Goal: Find contact information: Find contact information

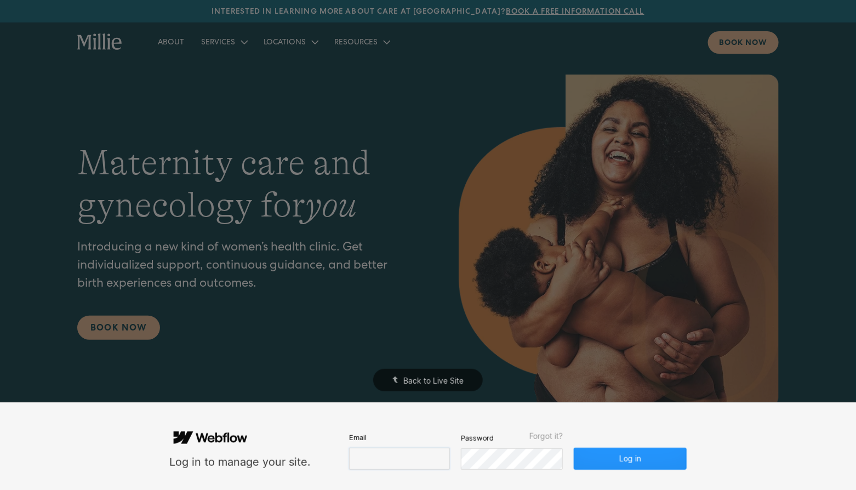
click at [391, 465] on input "email" at bounding box center [399, 459] width 101 height 22
click at [377, 452] on input "email" at bounding box center [399, 459] width 101 height 22
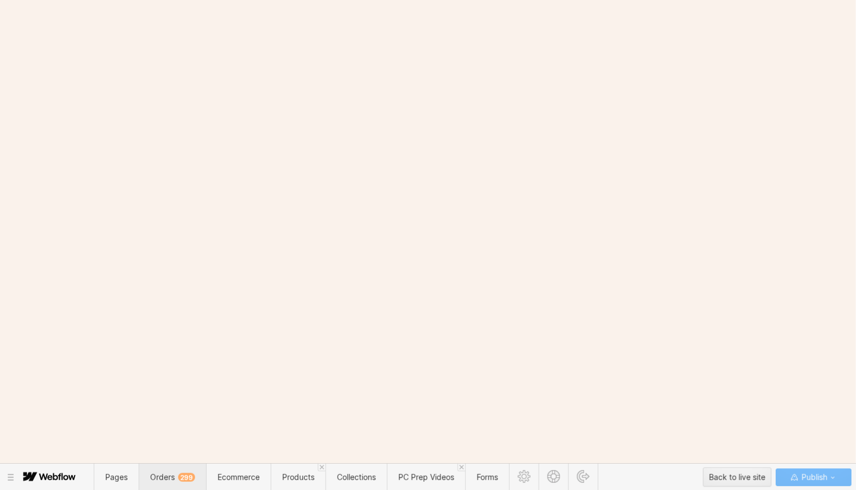
click at [168, 476] on span "Orders 299" at bounding box center [172, 477] width 45 height 9
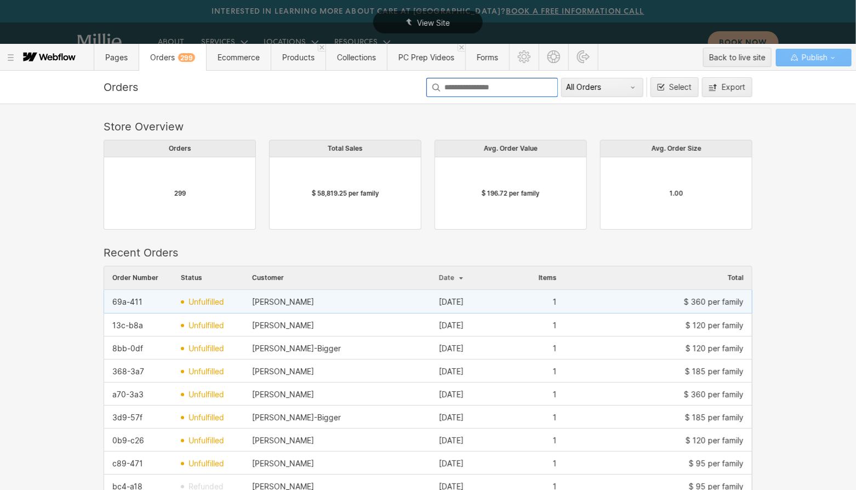
scroll to position [600, 649]
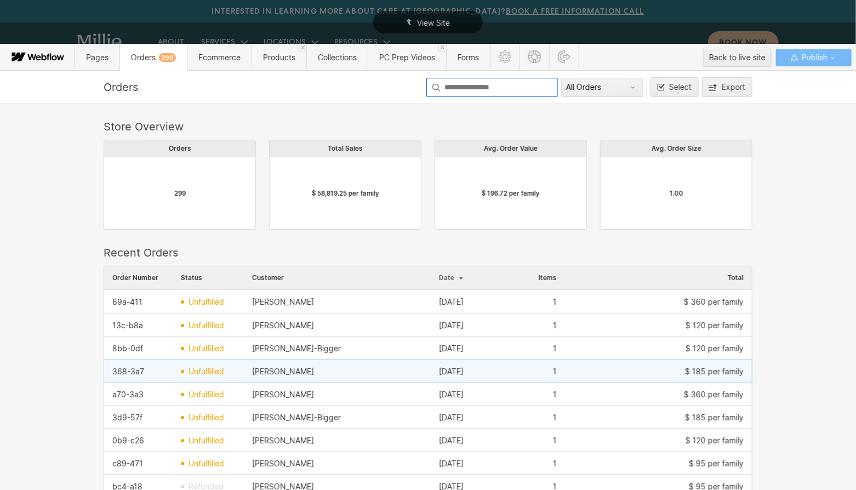
click at [301, 373] on div "Esther Shears" at bounding box center [283, 371] width 62 height 9
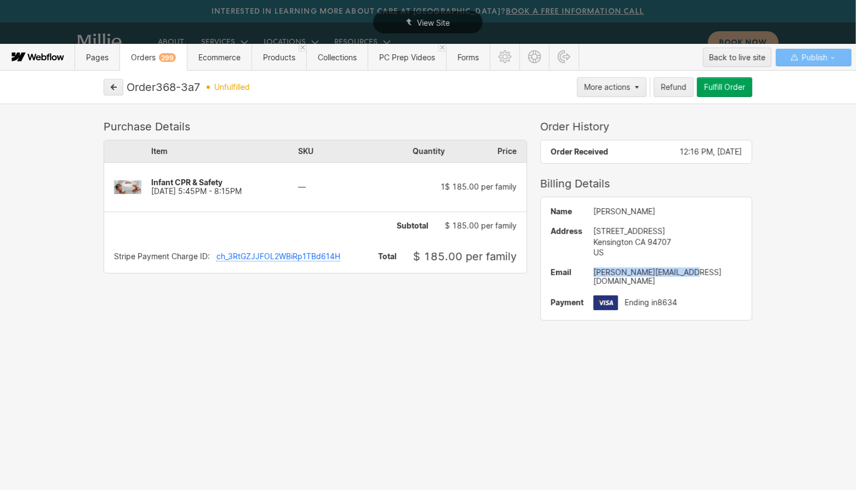
drag, startPoint x: 697, startPoint y: 275, endPoint x: 595, endPoint y: 274, distance: 102.0
click at [595, 274] on div "esther.shears@gmail.com" at bounding box center [668, 277] width 149 height 18
copy div "esther.shears@gmail.com"
click at [112, 88] on icon "button" at bounding box center [113, 86] width 5 height 5
